Goal: Complete application form: Complete application form

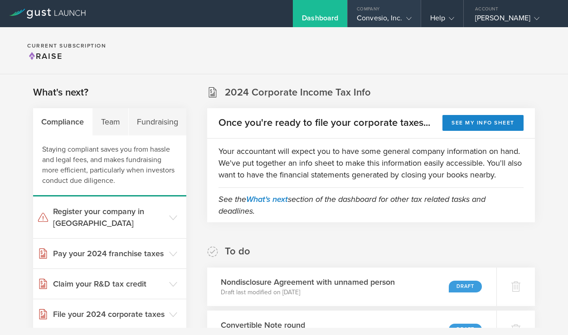
click at [387, 14] on div "Convesio, Inc." at bounding box center [383, 21] width 54 height 14
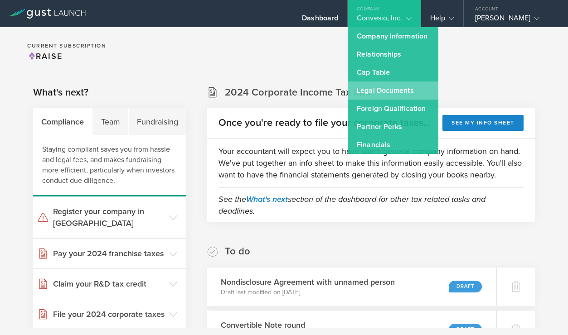
click at [378, 94] on link "Legal Documents" at bounding box center [392, 91] width 91 height 18
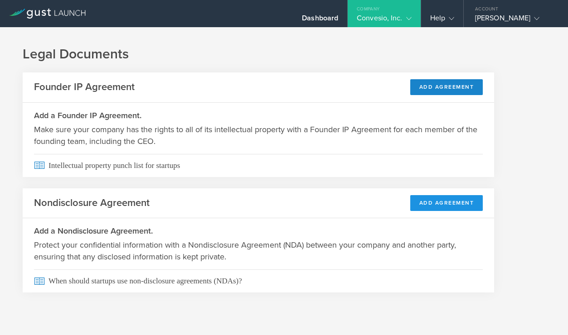
click at [438, 206] on button "Add Agreement" at bounding box center [446, 203] width 73 height 16
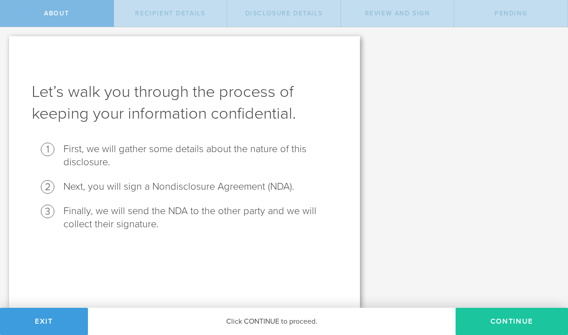
click at [502, 316] on button "Continue" at bounding box center [511, 321] width 112 height 27
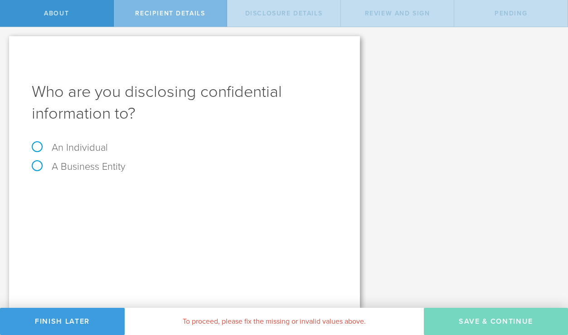
click at [73, 144] on label "An Individual" at bounding box center [70, 148] width 76 height 12
click at [6, 42] on input "An Individual" at bounding box center [3, 34] width 6 height 14
radio input "true"
click at [200, 191] on input "text" at bounding box center [218, 192] width 237 height 14
type input "[PERSON_NAME]"
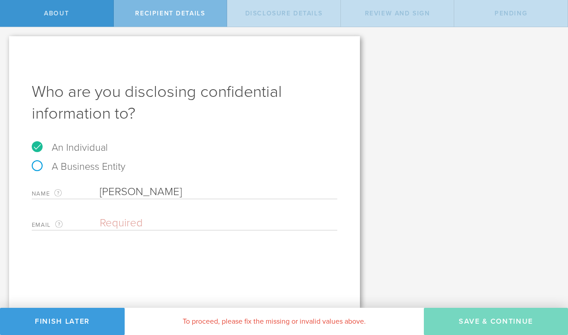
click at [144, 226] on input "email" at bounding box center [216, 224] width 233 height 14
paste input "[PERSON_NAME][EMAIL_ADDRESS][DOMAIN_NAME]"
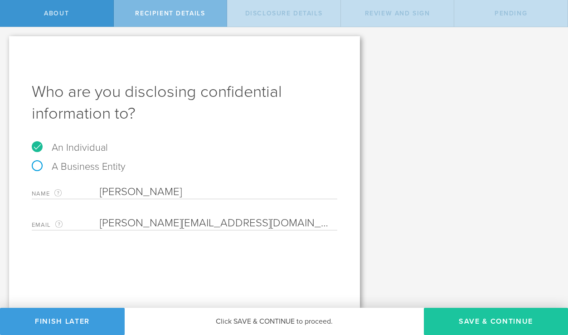
type input "[PERSON_NAME][EMAIL_ADDRESS][DOMAIN_NAME]"
click at [488, 319] on button "Save & Continue" at bounding box center [496, 321] width 144 height 27
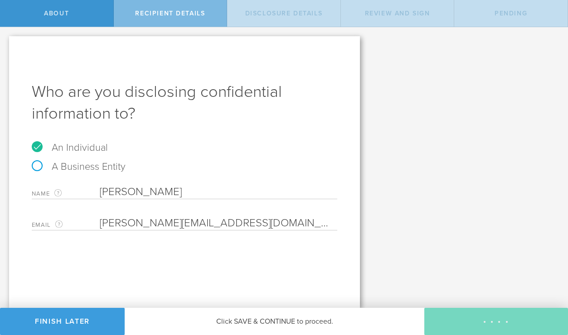
select select "string:5 years"
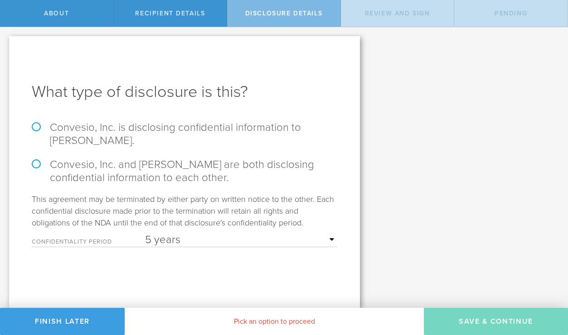
click at [221, 128] on label "Convesio, Inc. is disclosing confidential information to [PERSON_NAME]." at bounding box center [184, 134] width 305 height 26
click at [6, 46] on input "Convesio, Inc. is disclosing confidential information to [PERSON_NAME]." at bounding box center [3, 36] width 6 height 19
radio input "true"
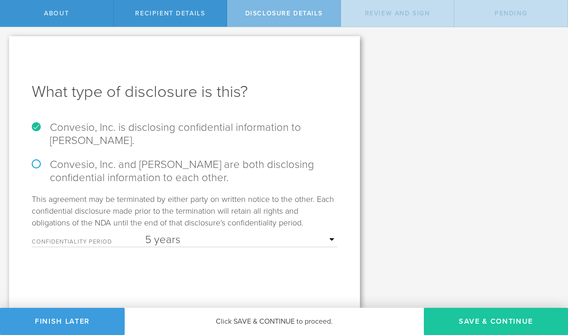
click at [455, 318] on button "Save & Continue" at bounding box center [496, 321] width 144 height 27
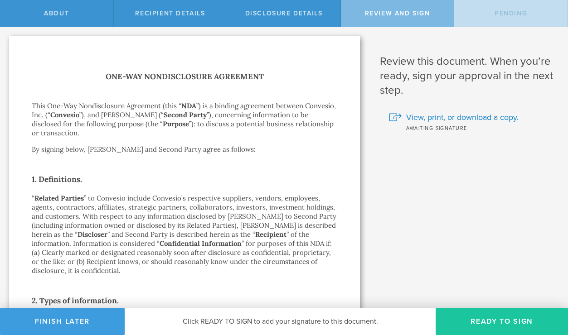
click at [502, 323] on button "Ready to Sign" at bounding box center [501, 321] width 132 height 27
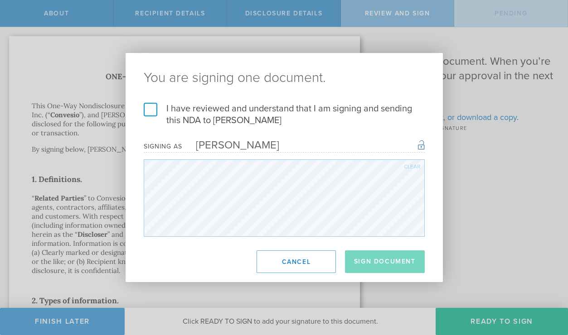
click at [146, 110] on label "I have reviewed and understand that I am signing and sending this NDA to [PERSO…" at bounding box center [284, 115] width 281 height 24
click at [0, 0] on input "I have reviewed and understand that I am signing and sending this NDA to [PERSO…" at bounding box center [0, 0] width 0 height 0
click at [388, 264] on button "Sign Document" at bounding box center [385, 261] width 80 height 23
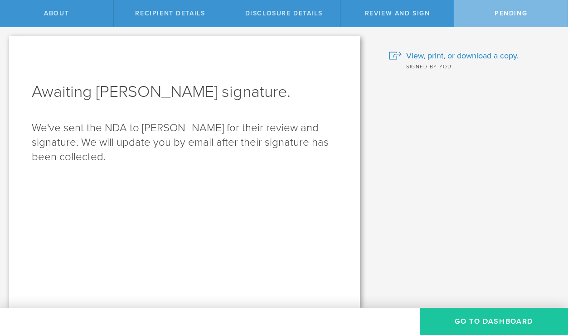
click at [506, 323] on button "Go to dashboard" at bounding box center [493, 321] width 148 height 27
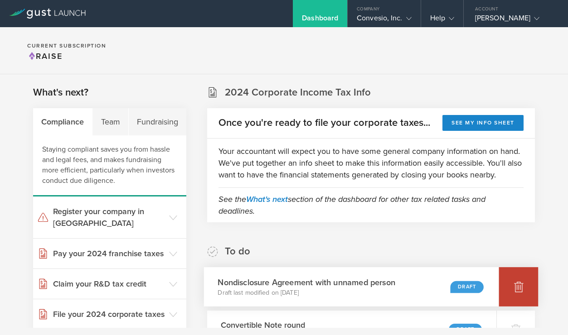
click at [521, 280] on div at bounding box center [518, 286] width 39 height 39
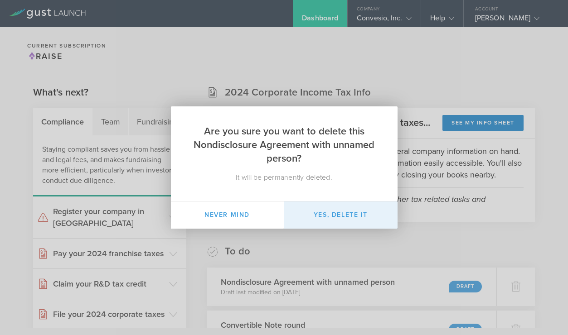
click at [322, 211] on button "Yes, delete it" at bounding box center [340, 215] width 113 height 27
